Goal: Entertainment & Leisure: Browse casually

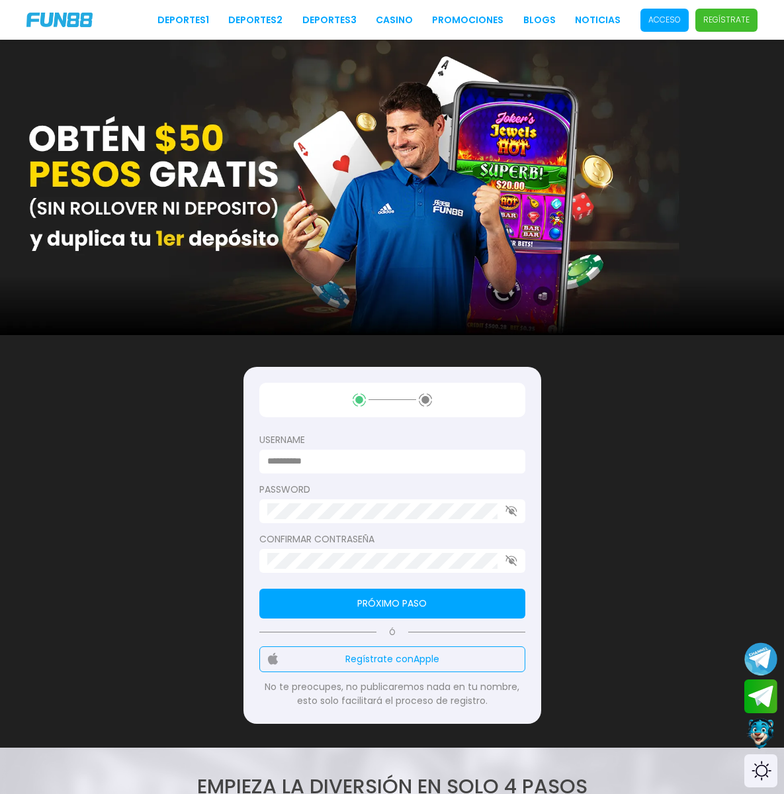
click at [526, 449] on div at bounding box center [393, 461] width 266 height 24
click at [649, 16] on p "Acceso" at bounding box center [665, 20] width 32 height 12
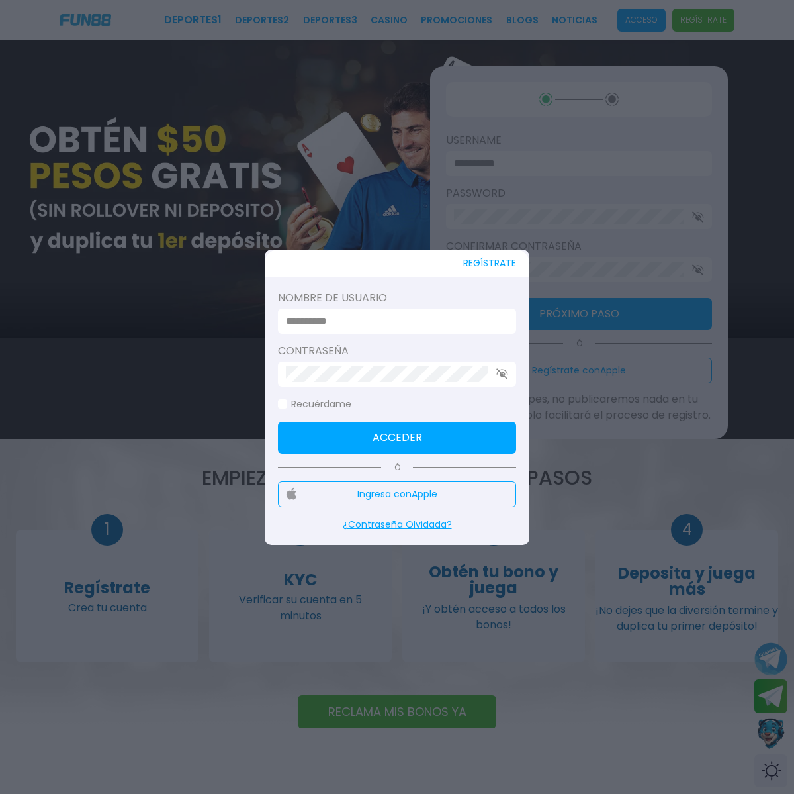
click at [403, 317] on input at bounding box center [393, 321] width 214 height 16
type input "*******"
click at [505, 379] on icon "button" at bounding box center [502, 373] width 12 height 11
click at [438, 426] on button "Acceder" at bounding box center [397, 438] width 238 height 32
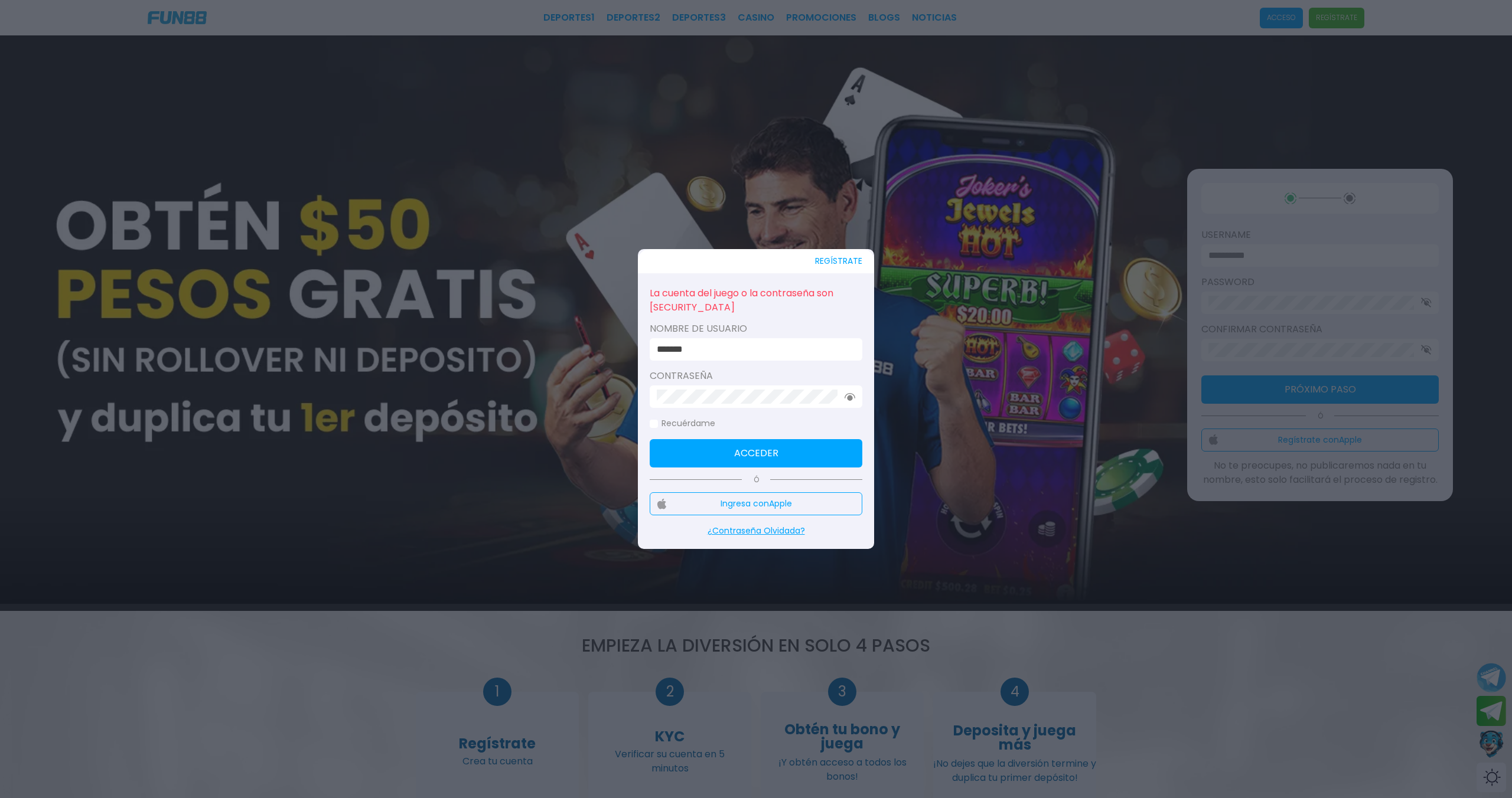
click button "Acceder" at bounding box center [756, 454] width 212 height 29
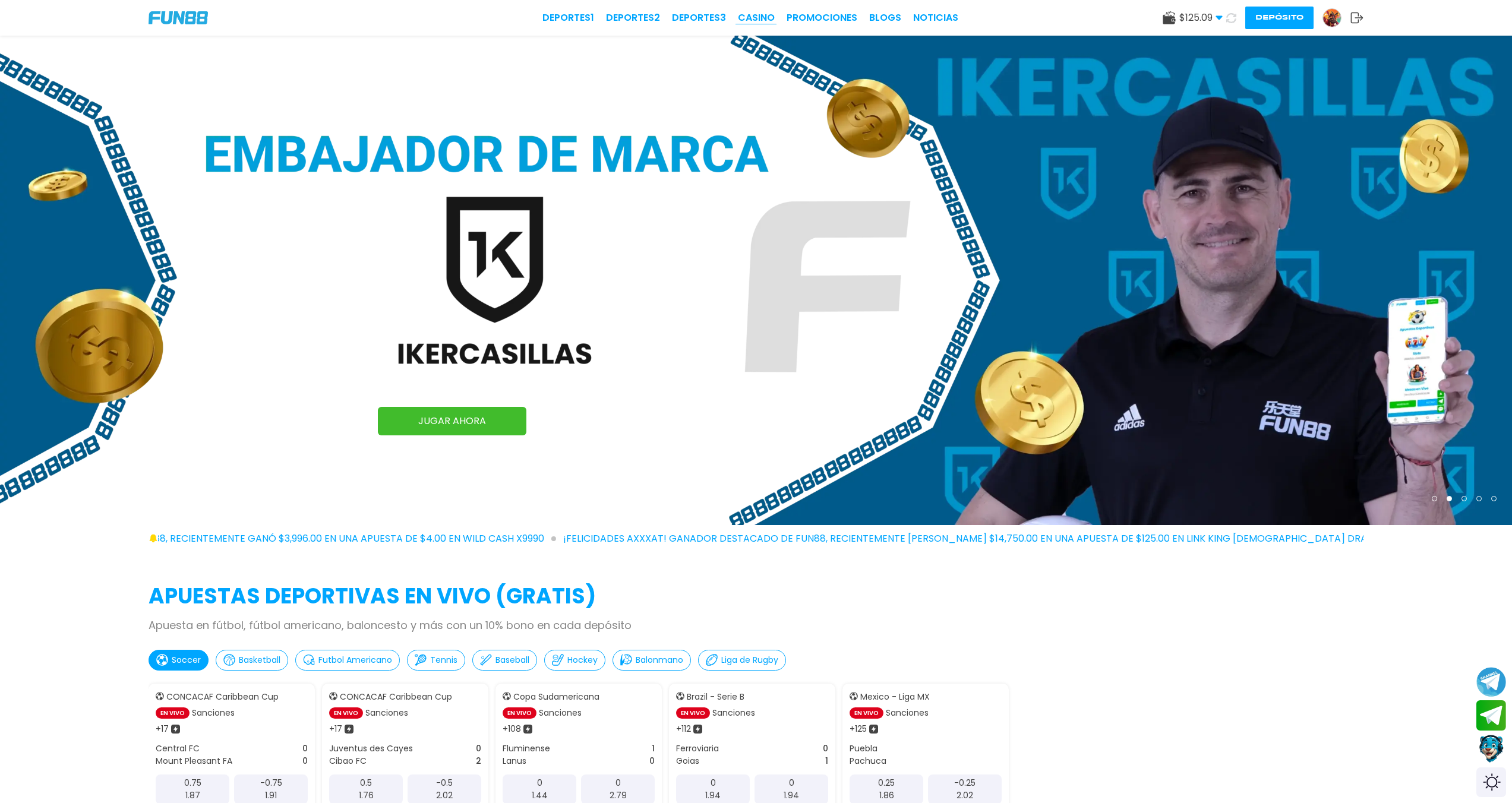
click at [712, 21] on link "CASINO" at bounding box center [756, 18] width 37 height 14
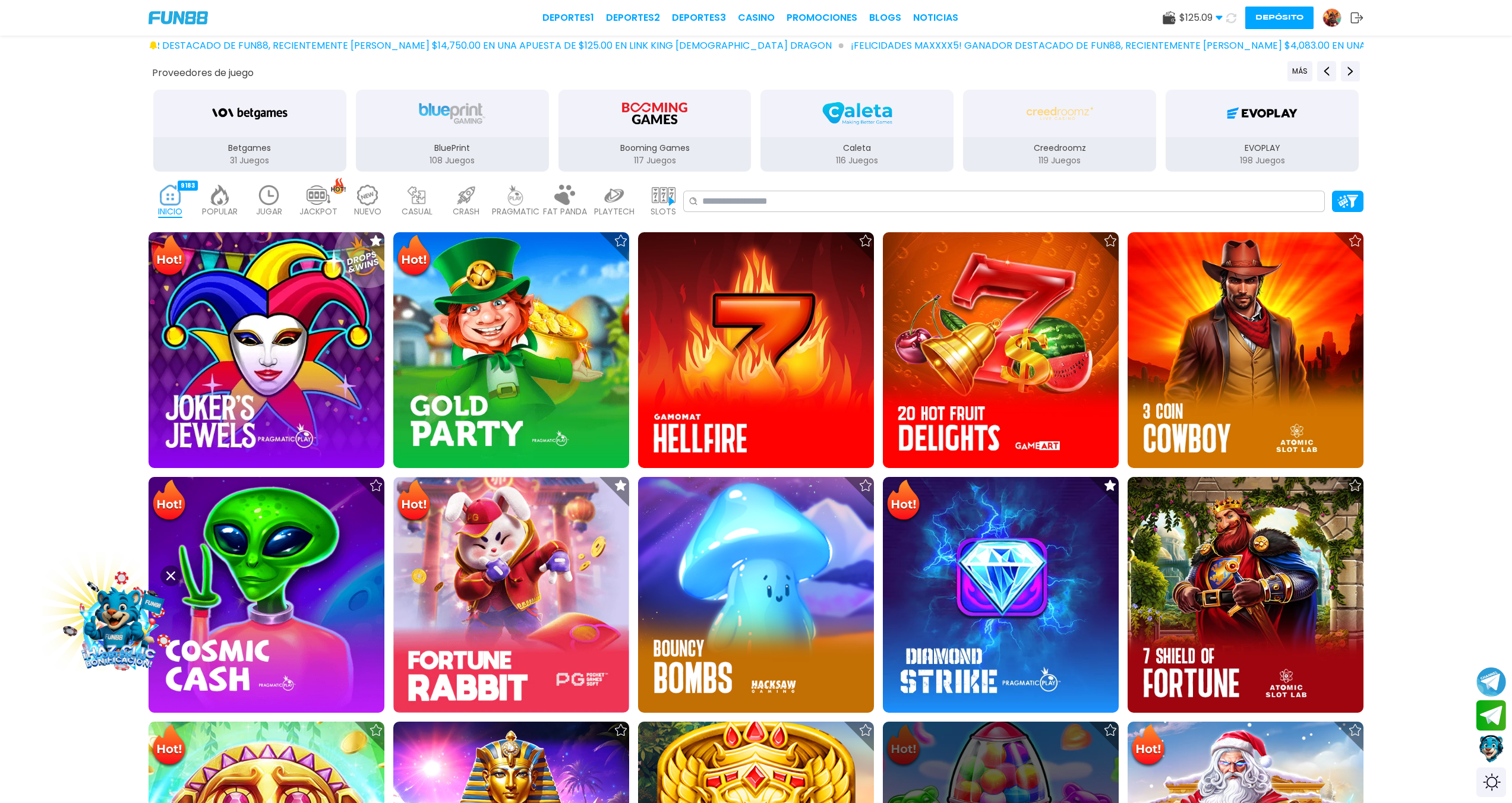
scroll to position [397, 0]
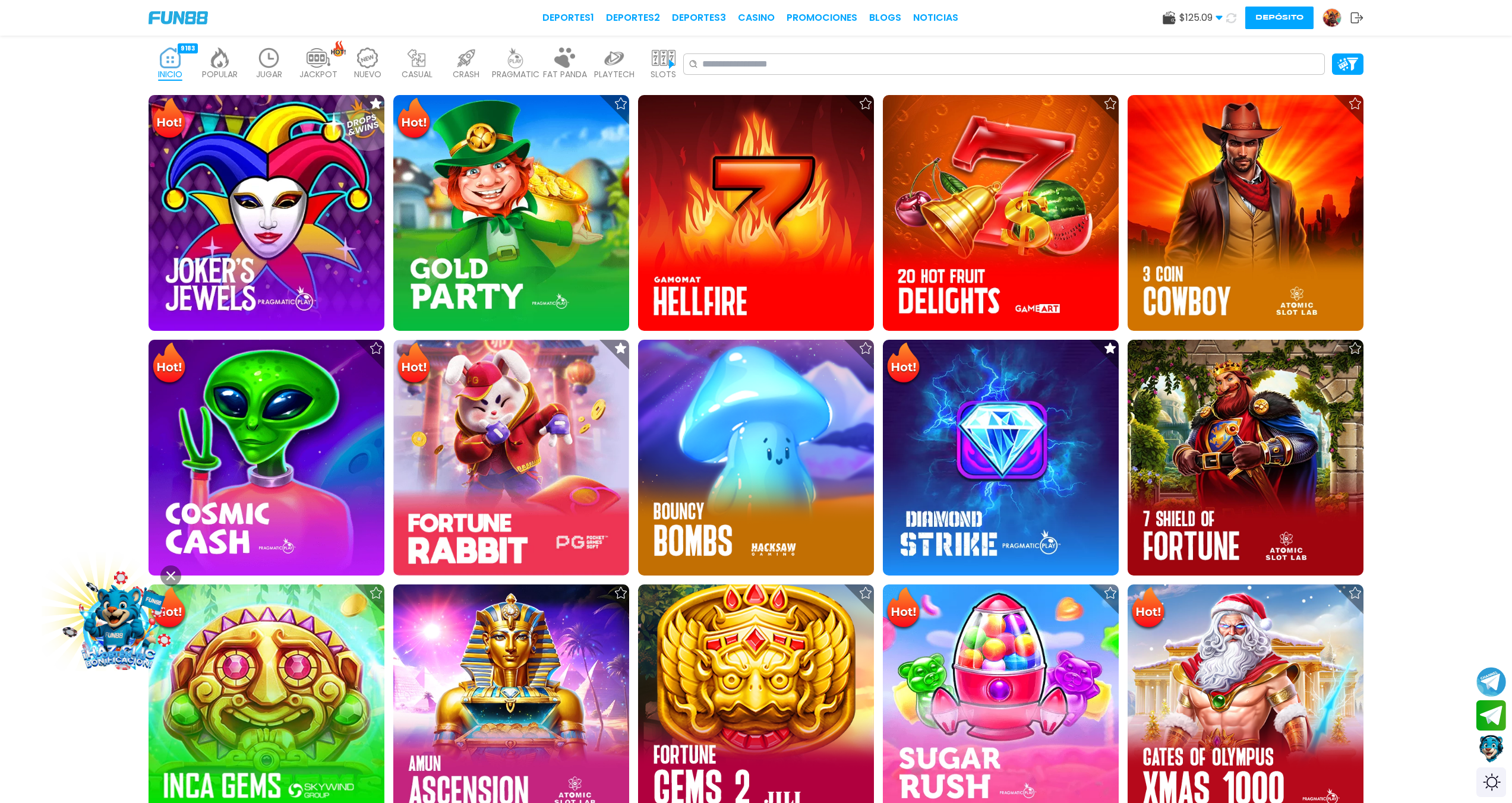
click at [174, 571] on button at bounding box center [170, 575] width 21 height 21
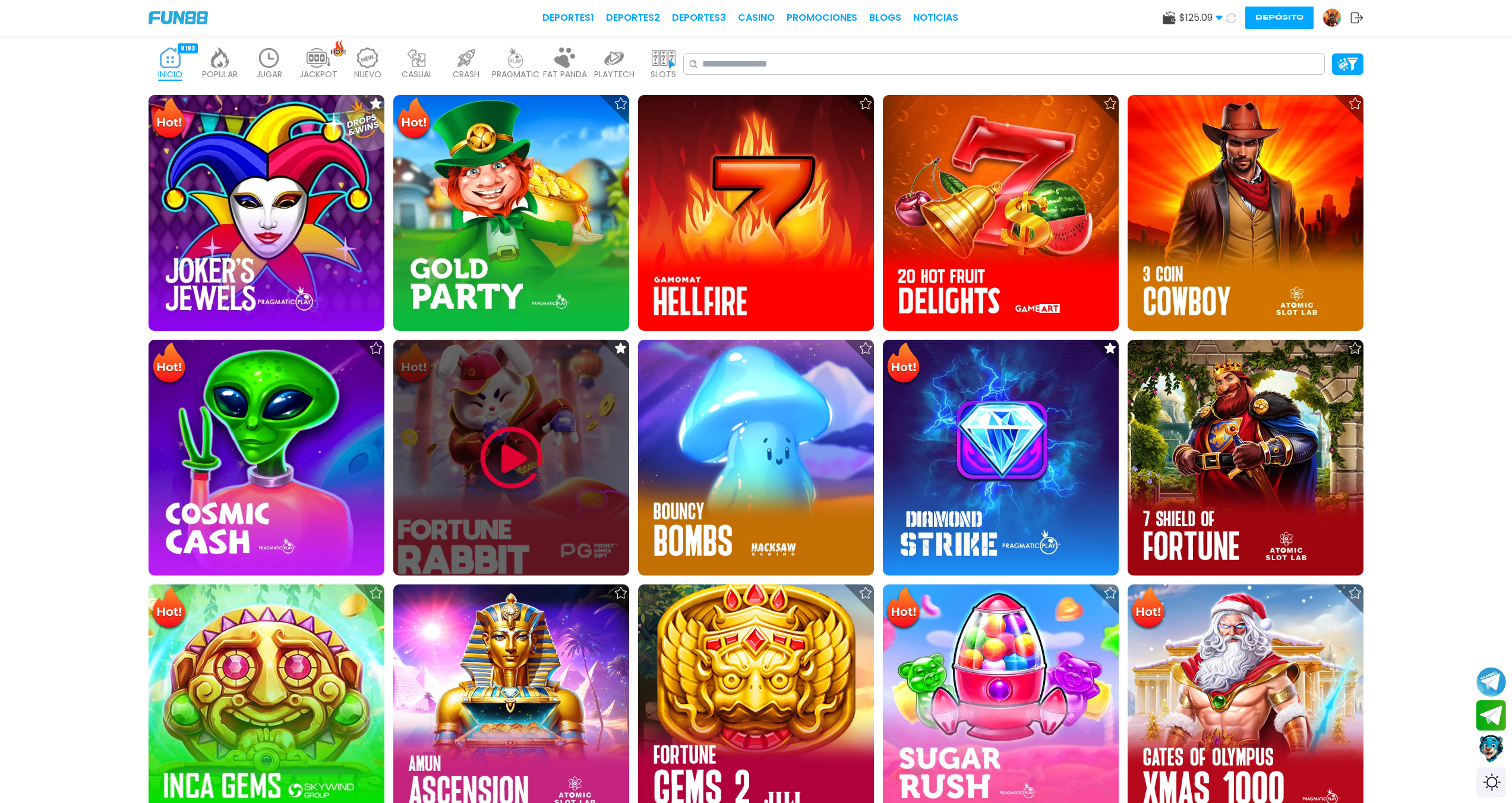
click at [513, 458] on img at bounding box center [511, 458] width 71 height 71
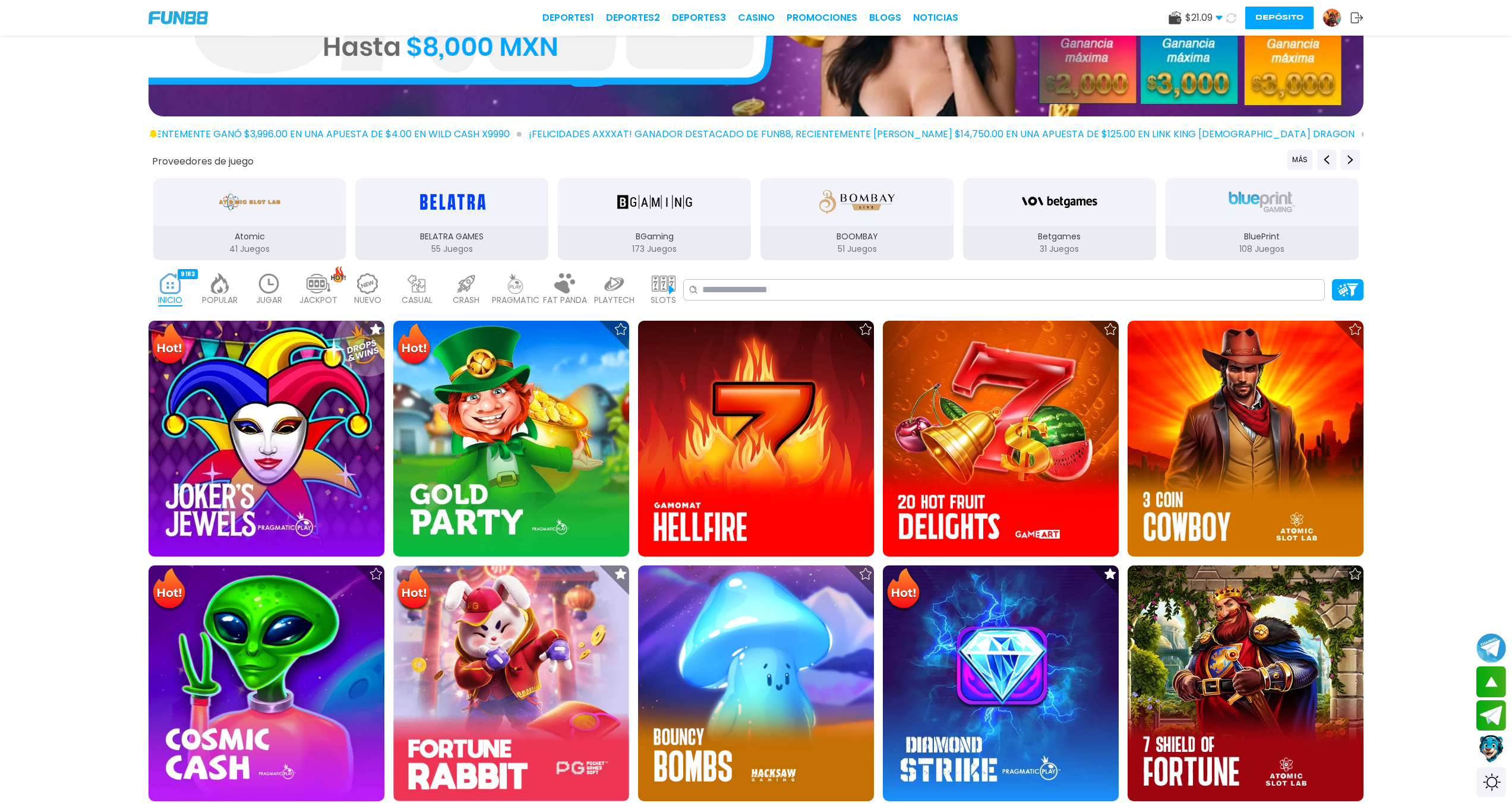
scroll to position [89, 0]
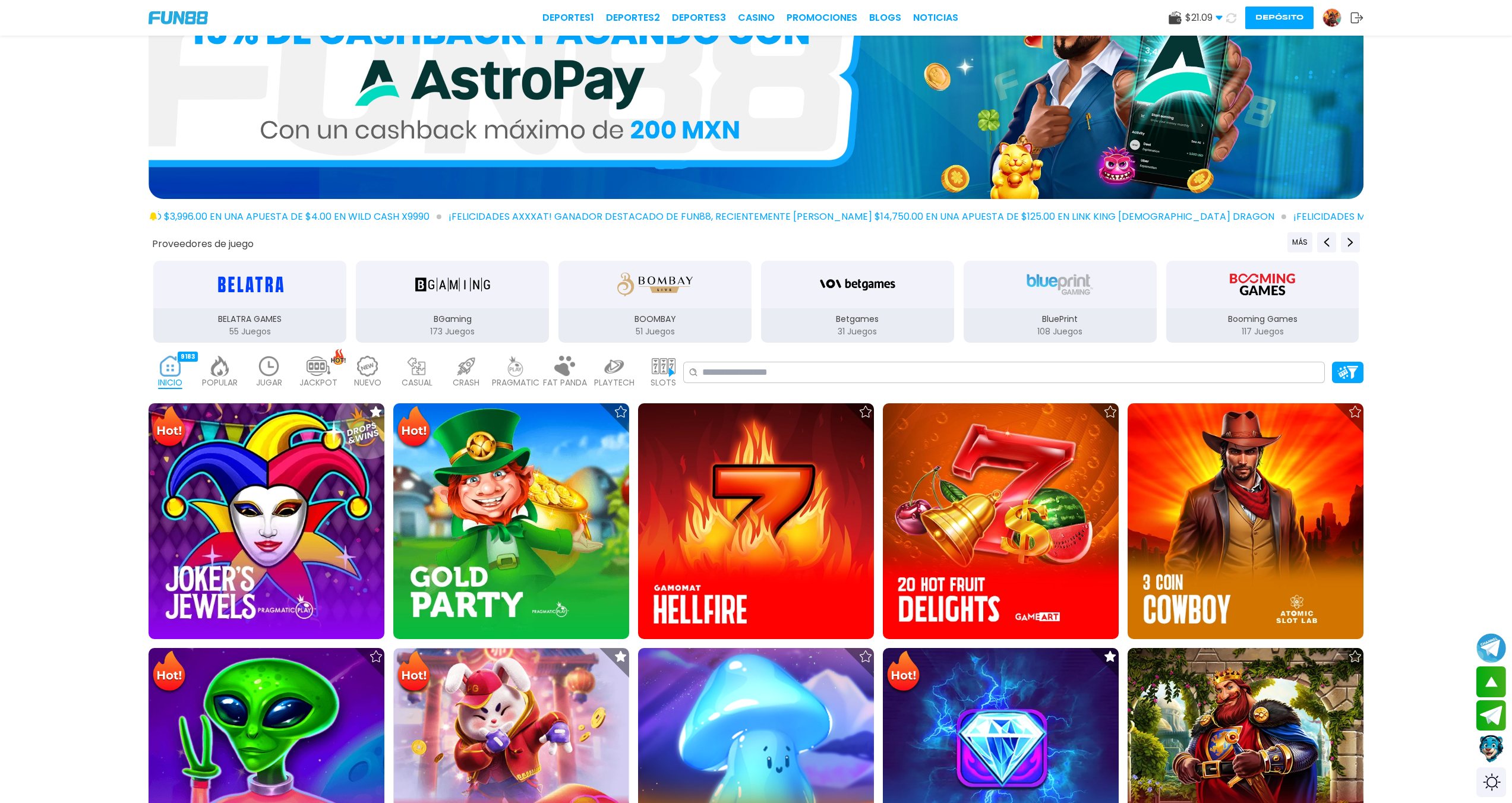
click at [221, 367] on img at bounding box center [220, 366] width 23 height 21
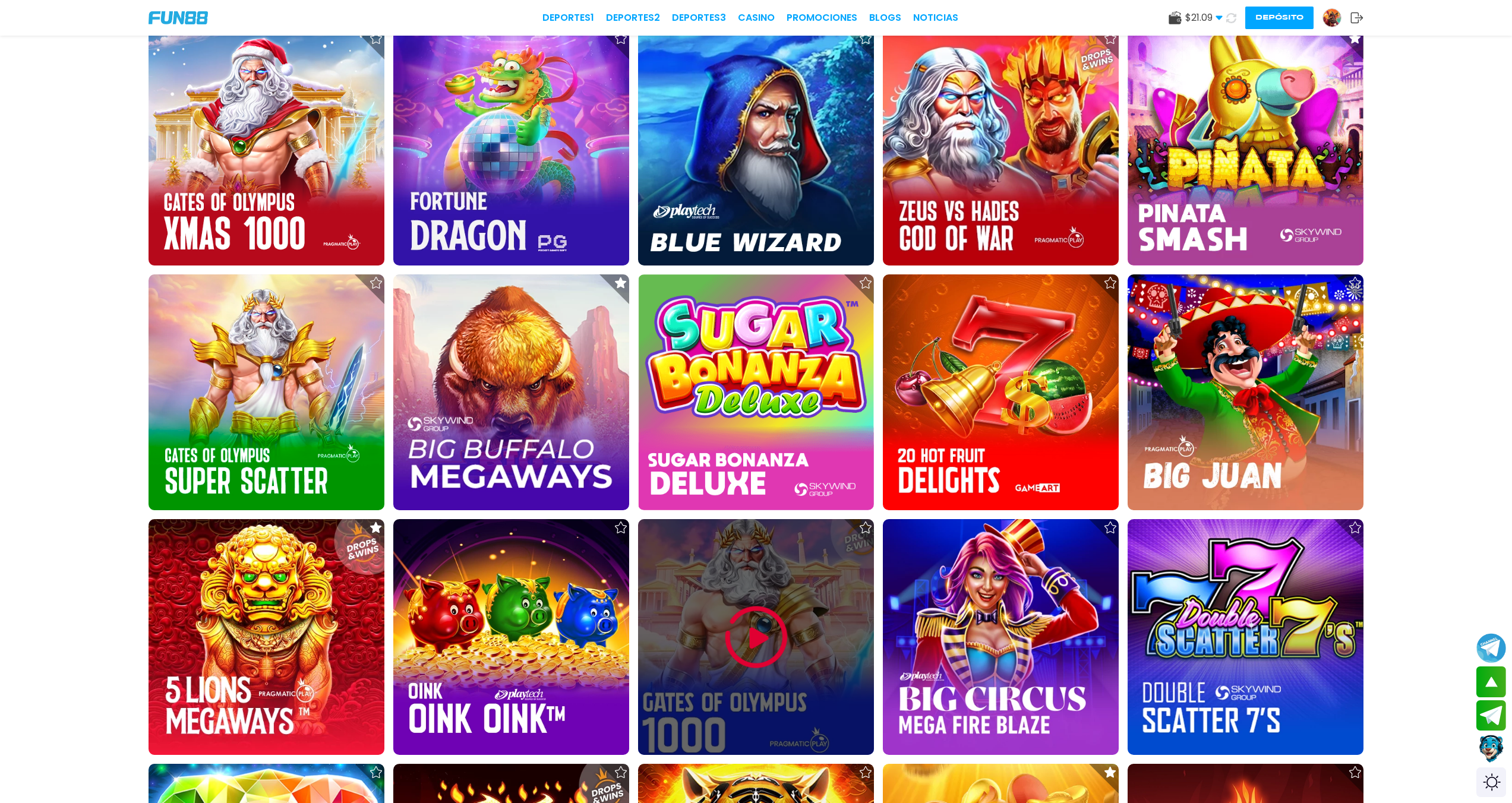
scroll to position [1236, 0]
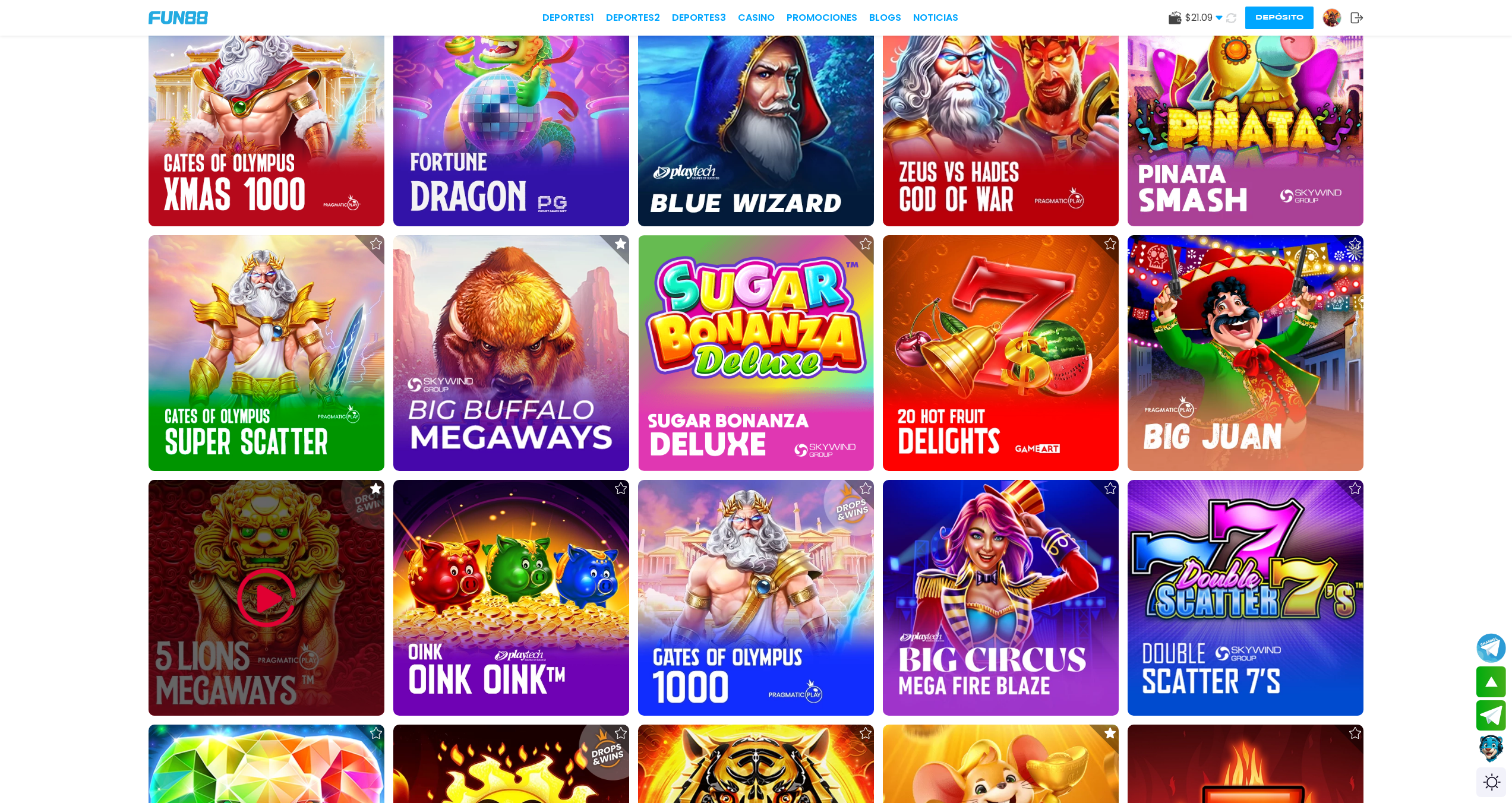
click at [247, 521] on div at bounding box center [266, 598] width 236 height 236
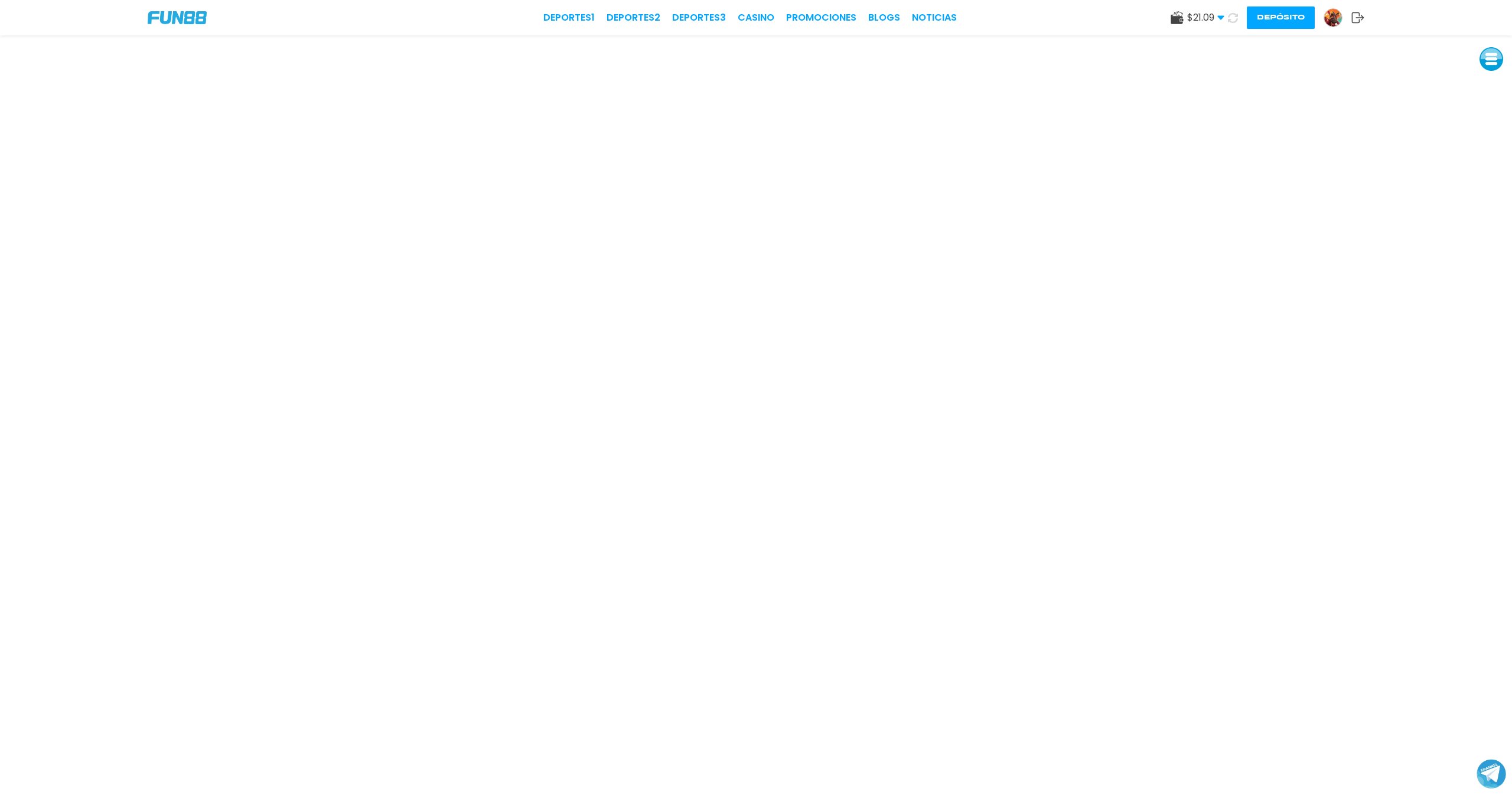
click at [708, 21] on img at bounding box center [1333, 18] width 18 height 18
